Goal: Information Seeking & Learning: Learn about a topic

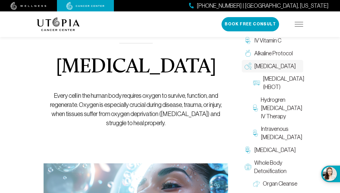
scroll to position [17, 0]
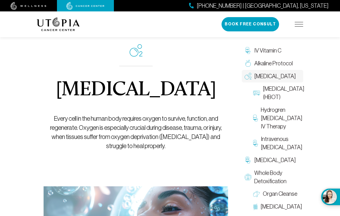
click at [288, 151] on span "Intravenous [MEDICAL_DATA]" at bounding box center [282, 143] width 42 height 17
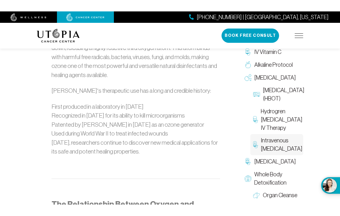
scroll to position [431, 0]
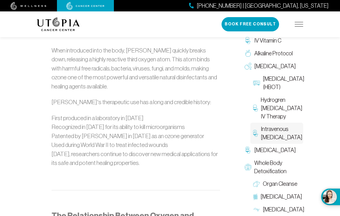
click at [299, 26] on img at bounding box center [299, 24] width 9 height 5
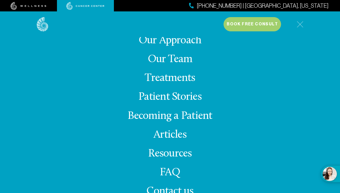
scroll to position [20, 0]
click at [179, 190] on span "Contact us" at bounding box center [169, 191] width 47 height 11
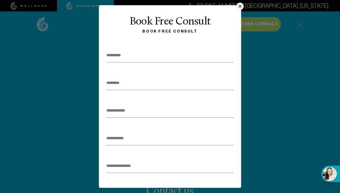
click at [241, 9] on button "×" at bounding box center [240, 6] width 7 height 7
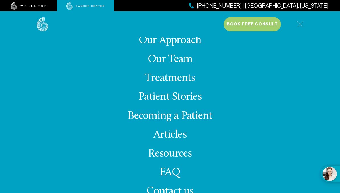
scroll to position [242, 0]
click at [301, 27] on img at bounding box center [300, 24] width 7 height 7
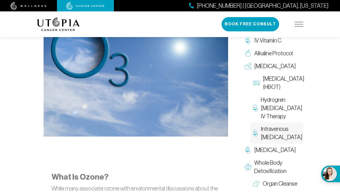
click at [42, 7] on img at bounding box center [29, 6] width 36 height 8
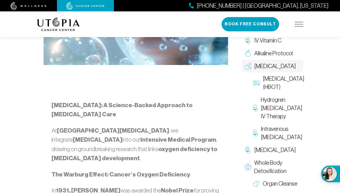
scroll to position [64, 0]
